Goal: Transaction & Acquisition: Purchase product/service

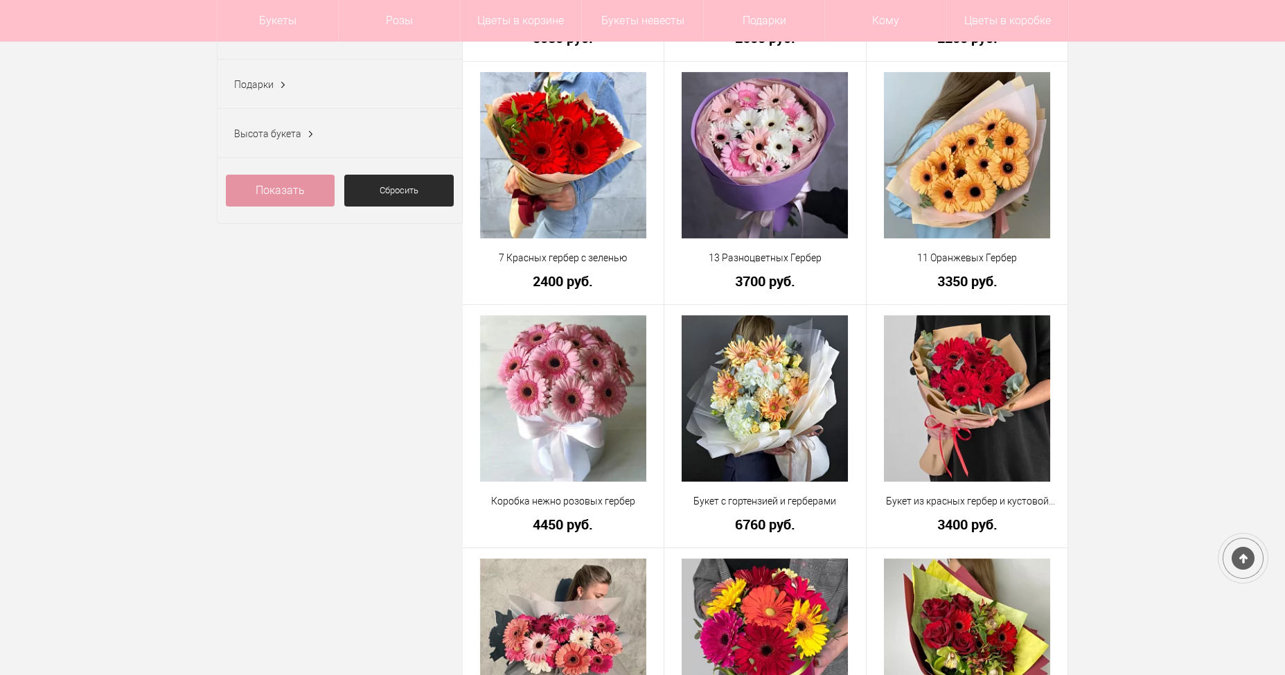
scroll to position [693, 0]
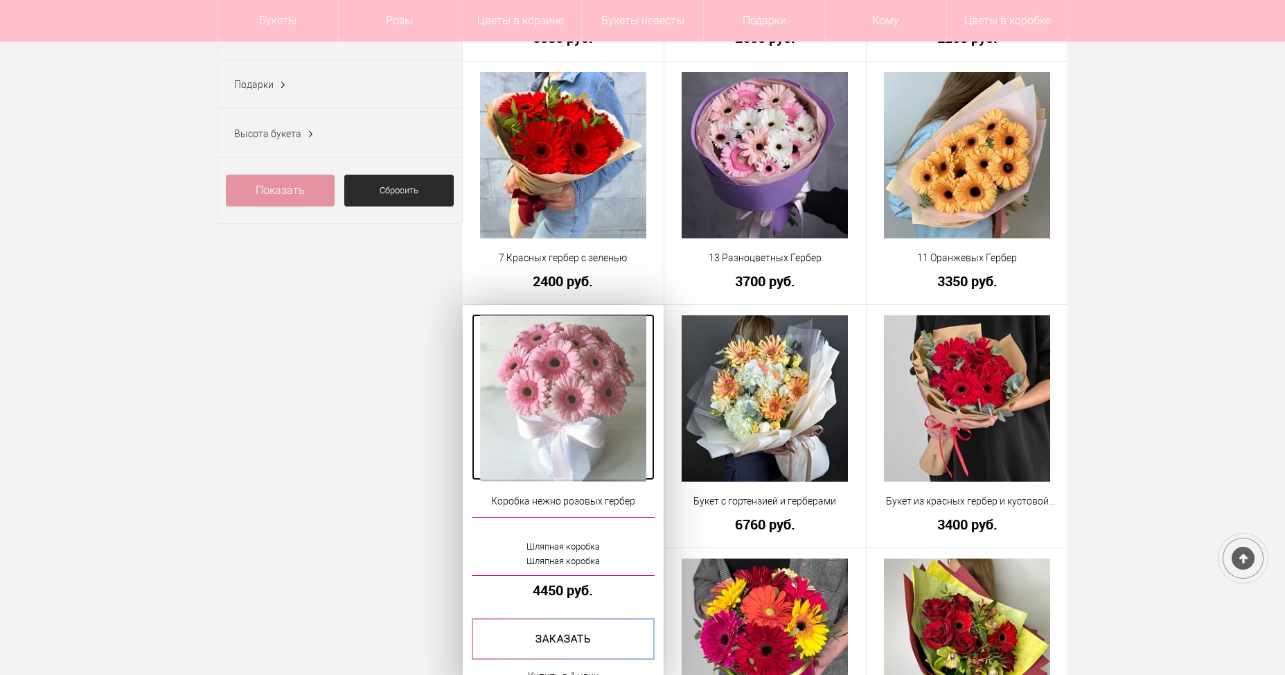
click at [626, 412] on img at bounding box center [563, 398] width 166 height 166
